Goal: Information Seeking & Learning: Find contact information

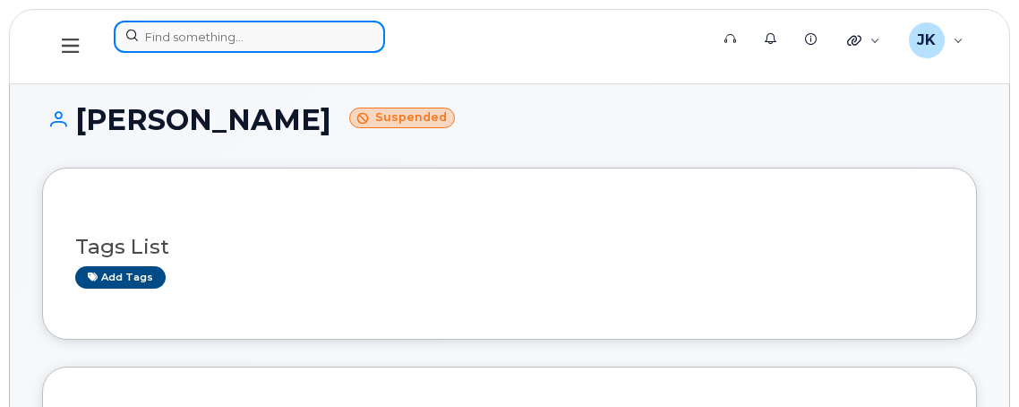
click at [299, 33] on input at bounding box center [249, 37] width 271 height 32
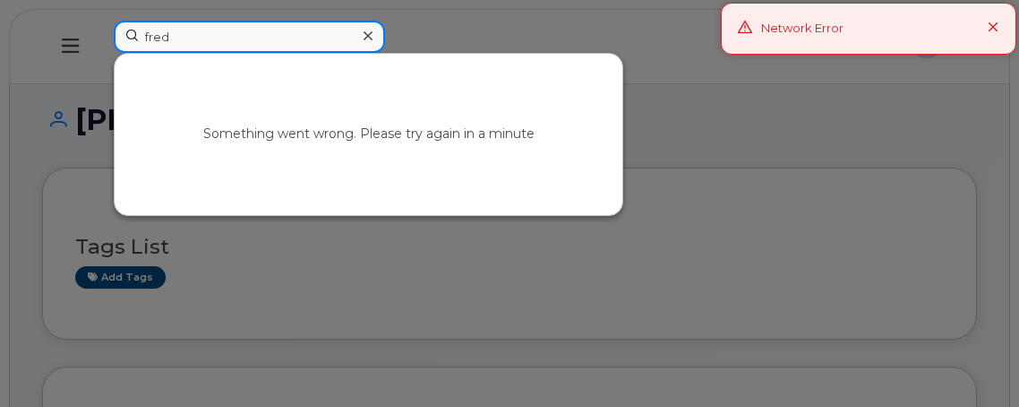
type input "fred"
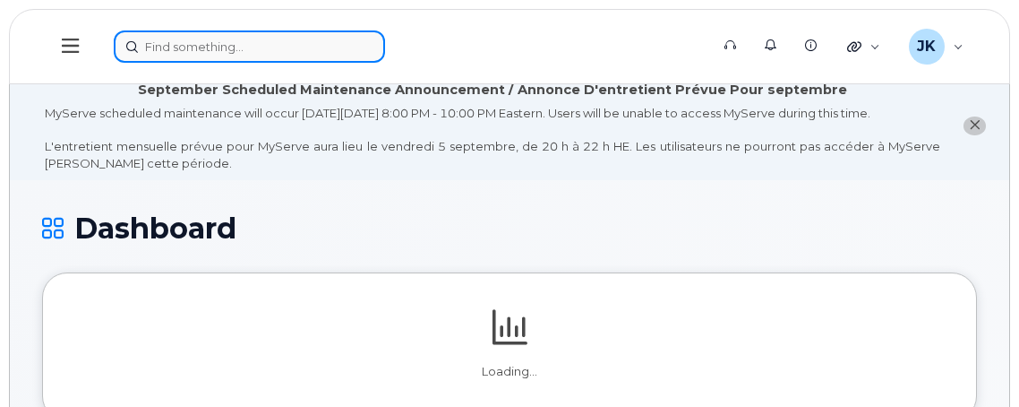
click at [234, 47] on input at bounding box center [249, 46] width 271 height 32
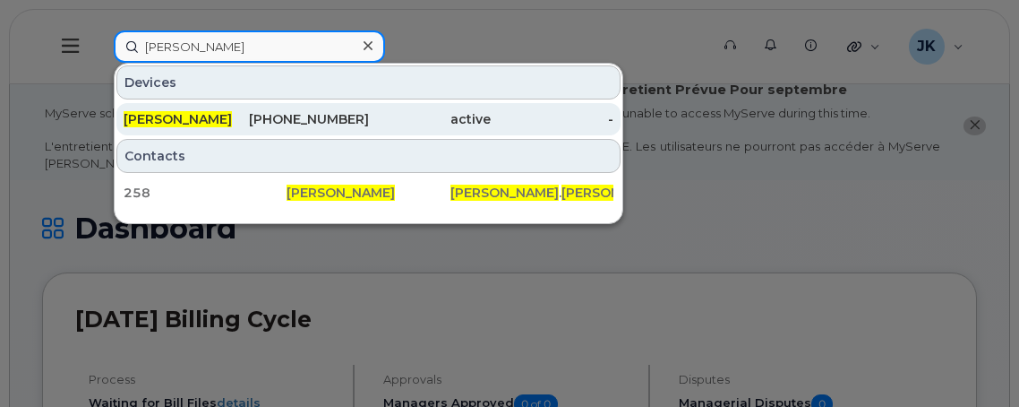
type input "fred fonseca"
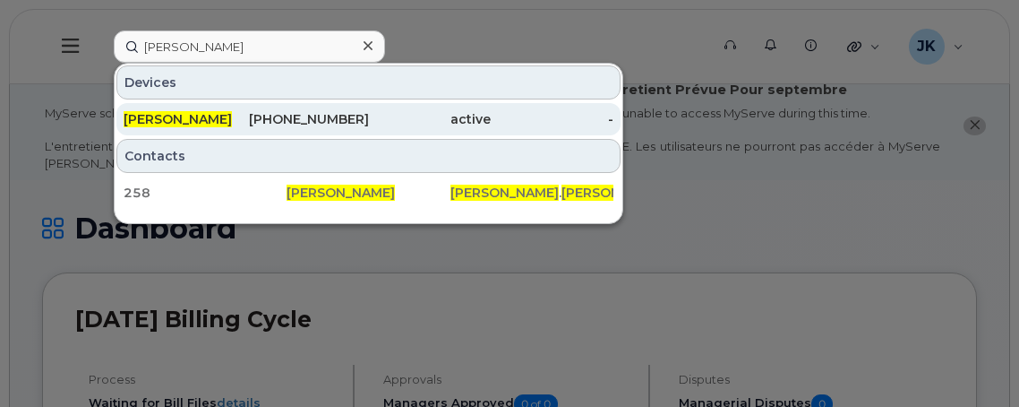
click at [309, 120] on div "780-940-9145" at bounding box center [307, 119] width 123 height 18
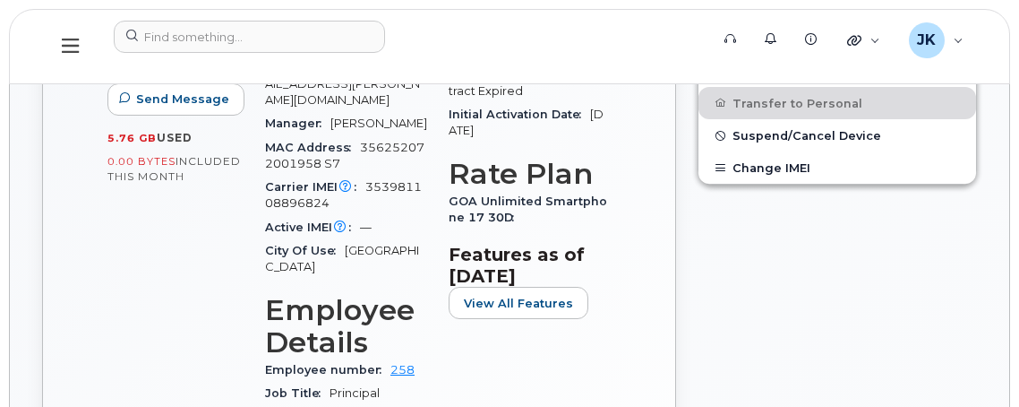
scroll to position [761, 0]
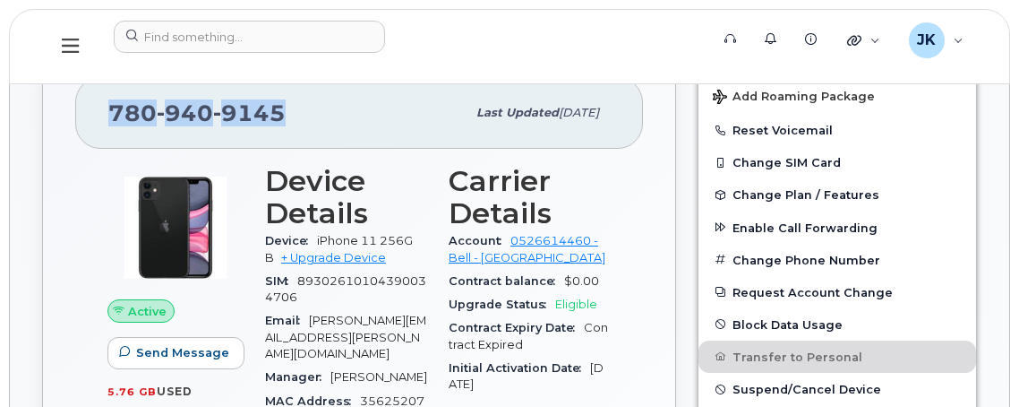
drag, startPoint x: 291, startPoint y: 107, endPoint x: 106, endPoint y: 116, distance: 185.6
click at [106, 116] on div "[PHONE_NUMBER] Last updated [DATE]" at bounding box center [359, 113] width 568 height 72
copy span "[PHONE_NUMBER]"
